Goal: Task Accomplishment & Management: Complete application form

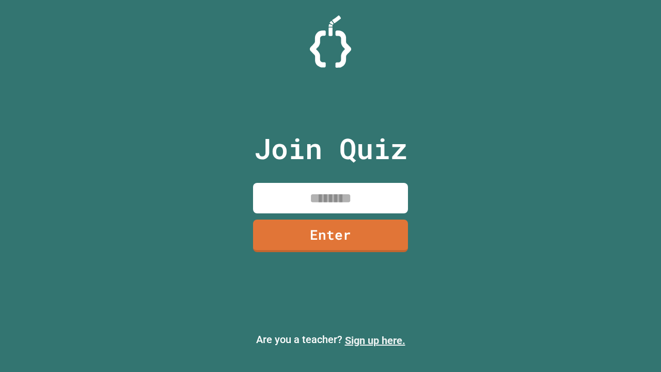
click at [375, 340] on link "Sign up here." at bounding box center [375, 340] width 60 height 12
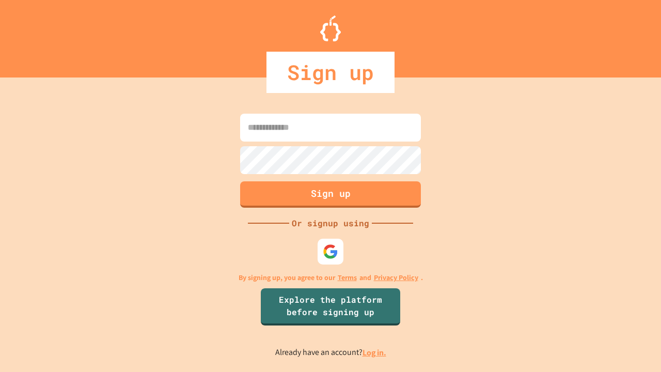
click at [375, 352] on link "Log in." at bounding box center [375, 352] width 24 height 11
